Goal: Information Seeking & Learning: Learn about a topic

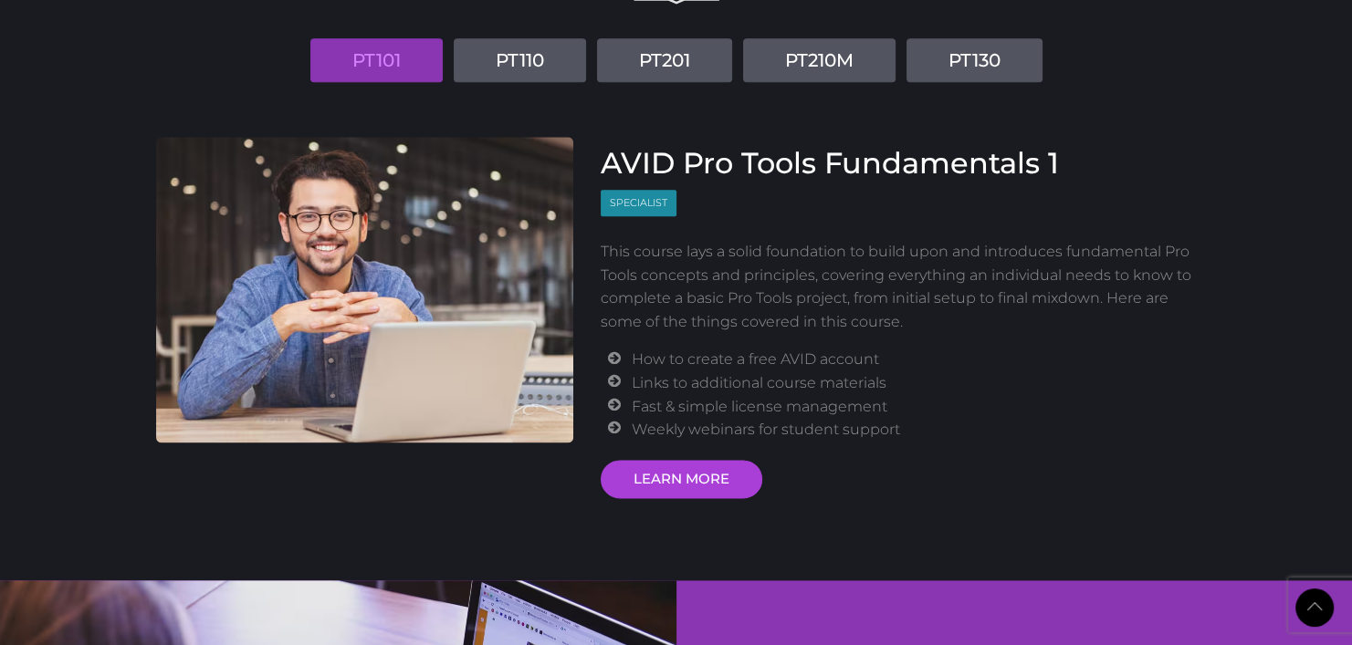
scroll to position [2282, 0]
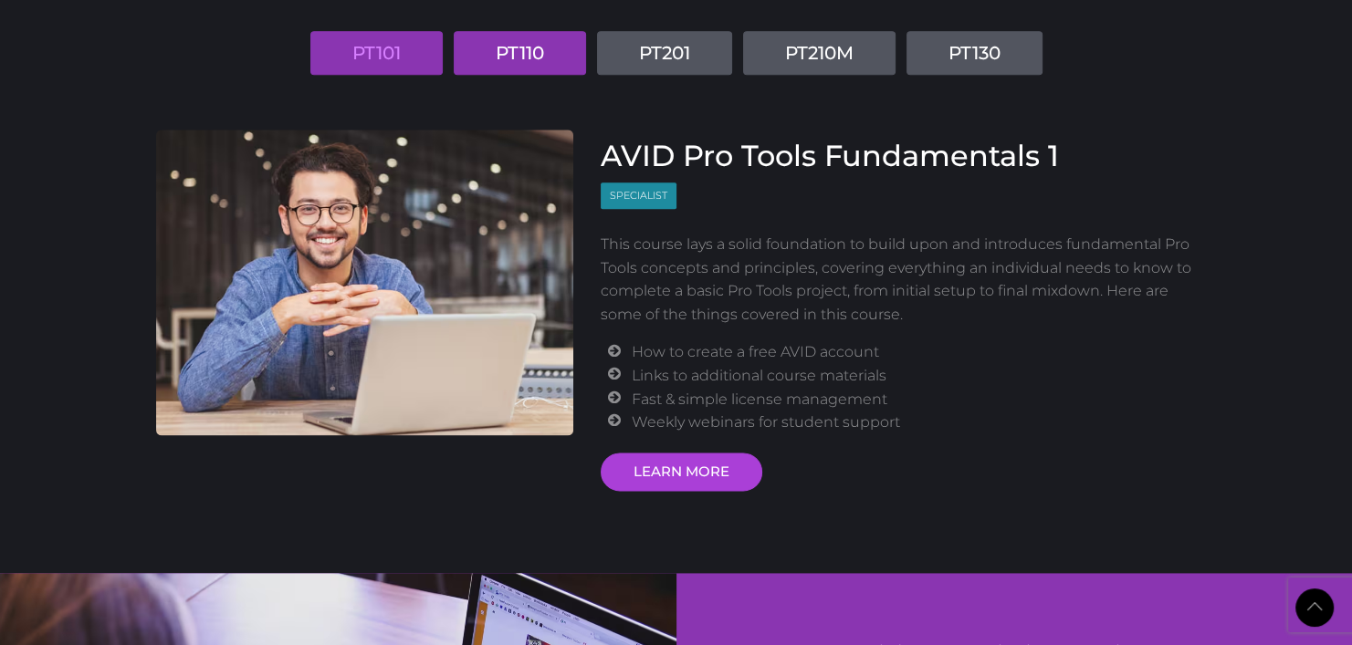
click at [555, 58] on link "PT110" at bounding box center [520, 53] width 132 height 44
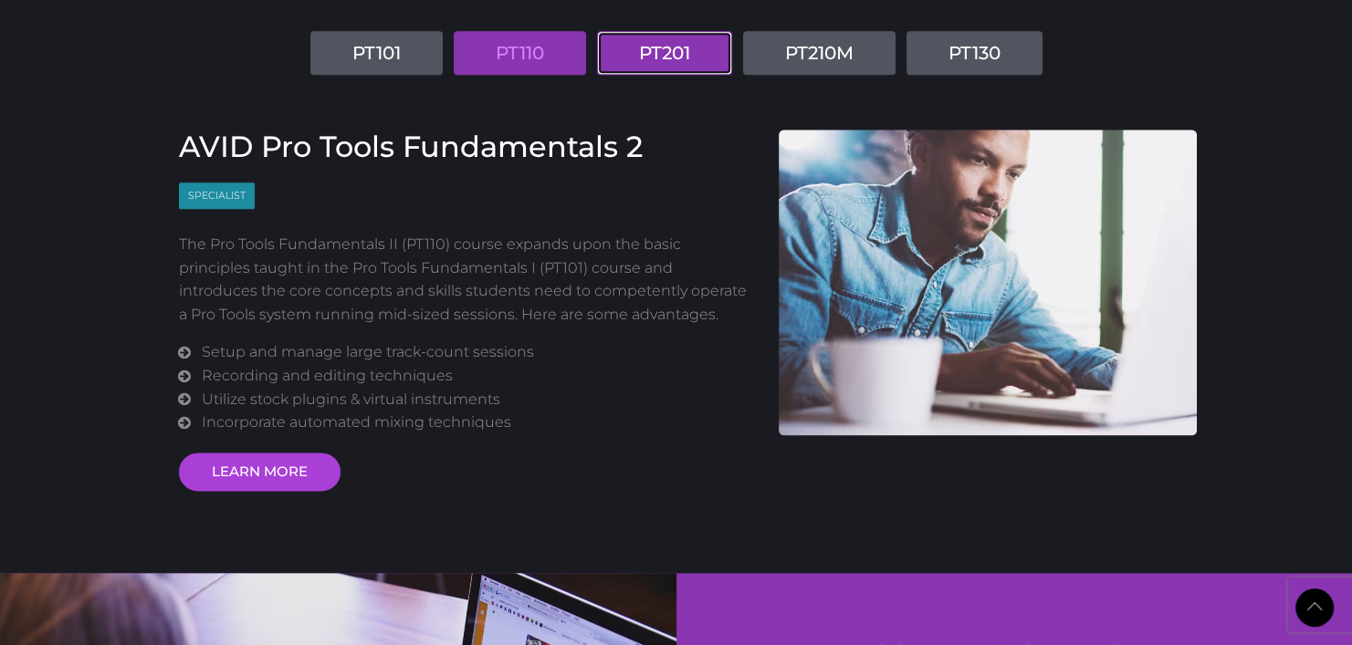
click at [682, 54] on link "PT201" at bounding box center [664, 53] width 135 height 44
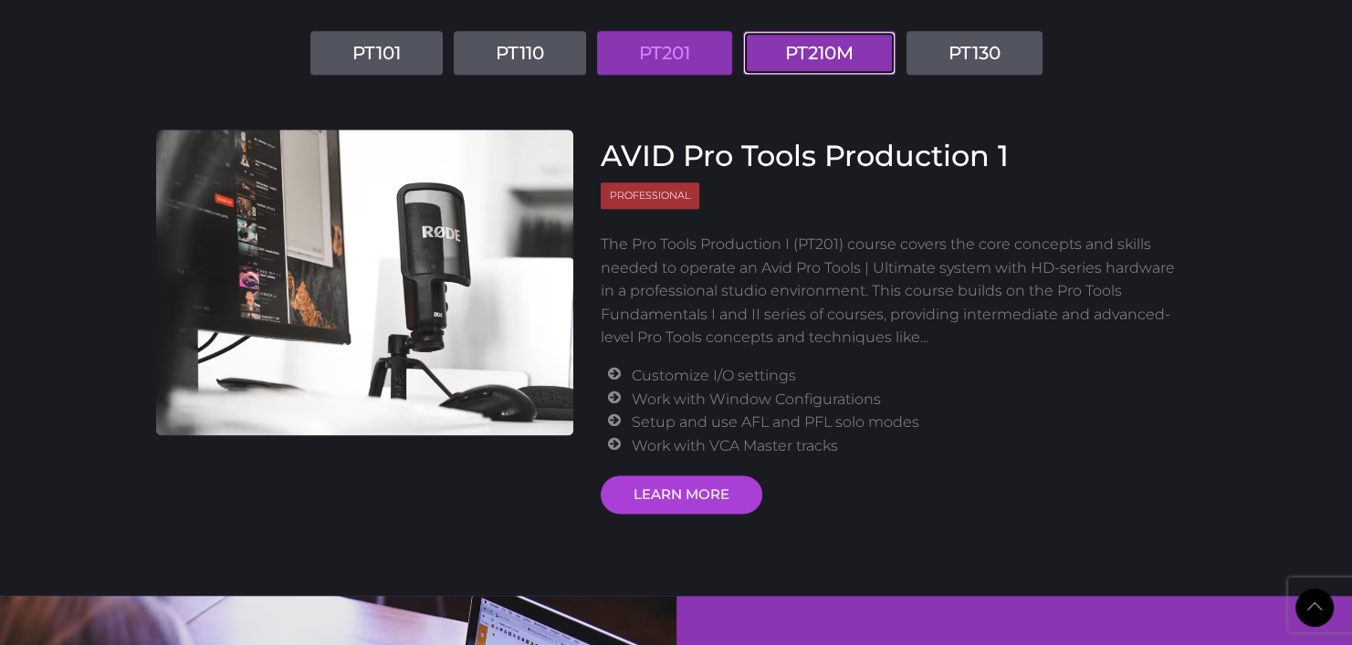
click at [794, 50] on link "PT210M" at bounding box center [819, 53] width 152 height 44
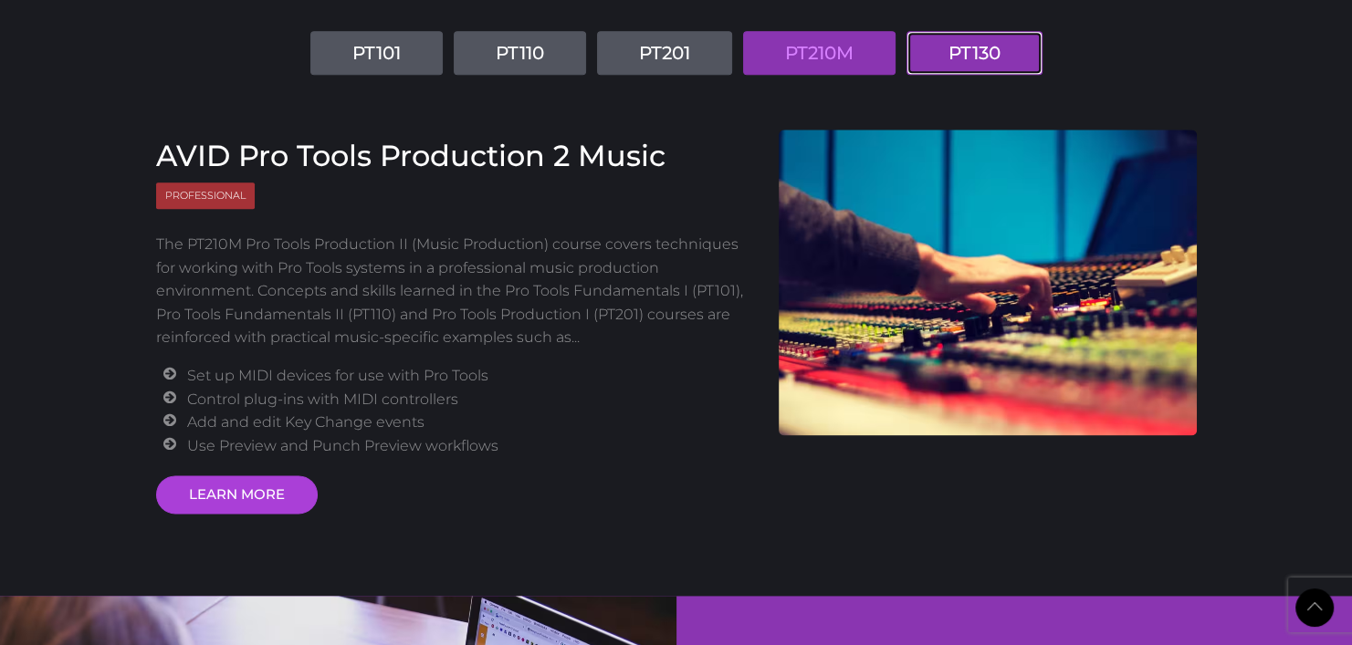
click at [967, 58] on link "PT130" at bounding box center [974, 53] width 136 height 44
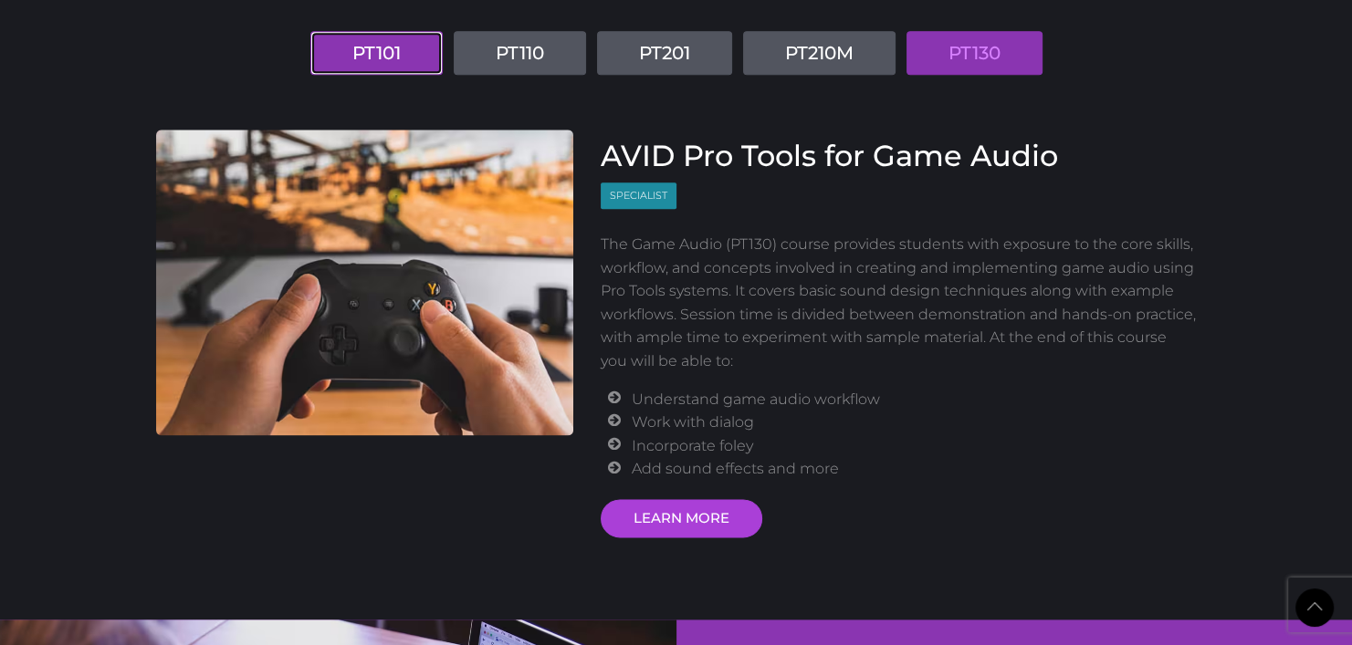
click at [391, 45] on link "PT101" at bounding box center [376, 53] width 132 height 44
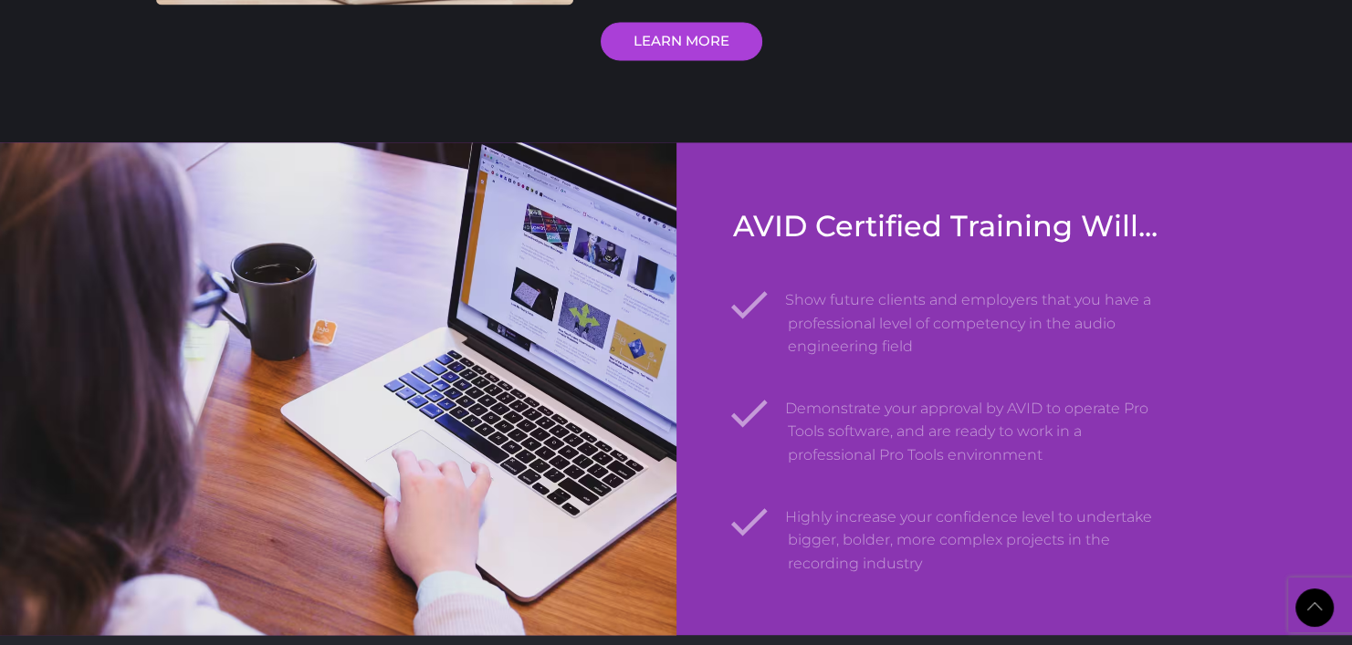
scroll to position [2739, 0]
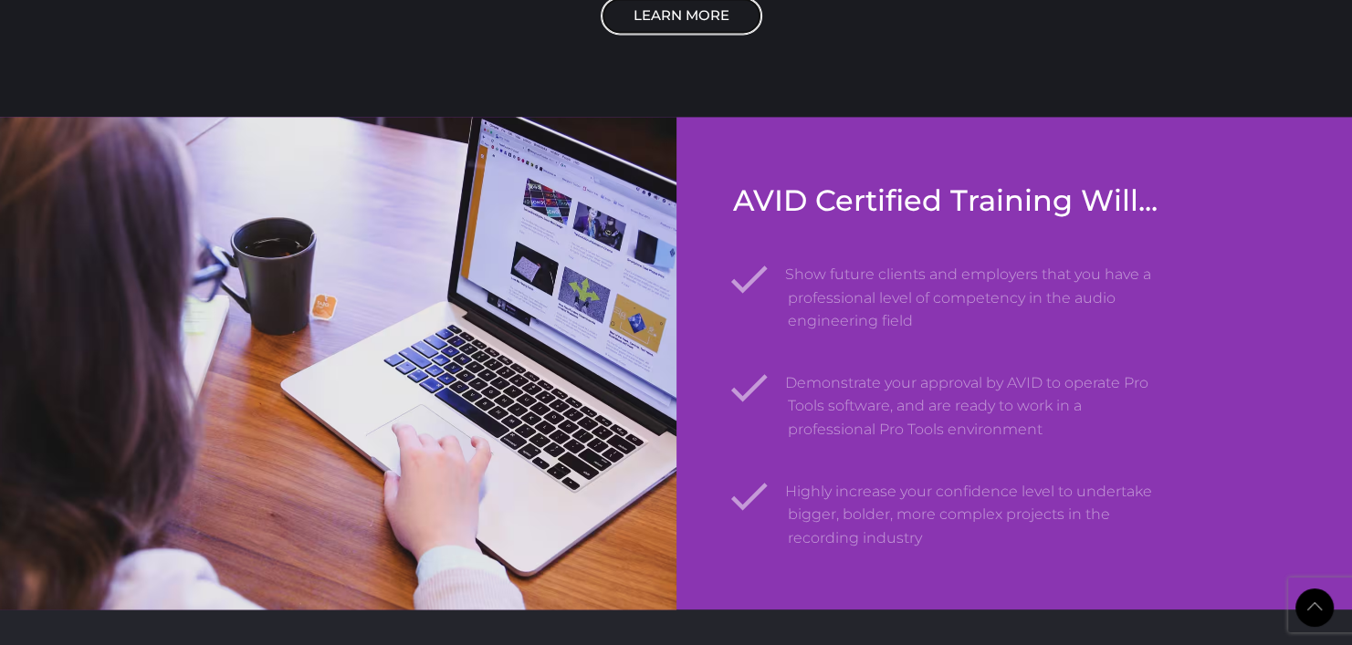
click at [656, 17] on link "LEARN MORE" at bounding box center [682, 15] width 162 height 38
